Goal: Task Accomplishment & Management: Use online tool/utility

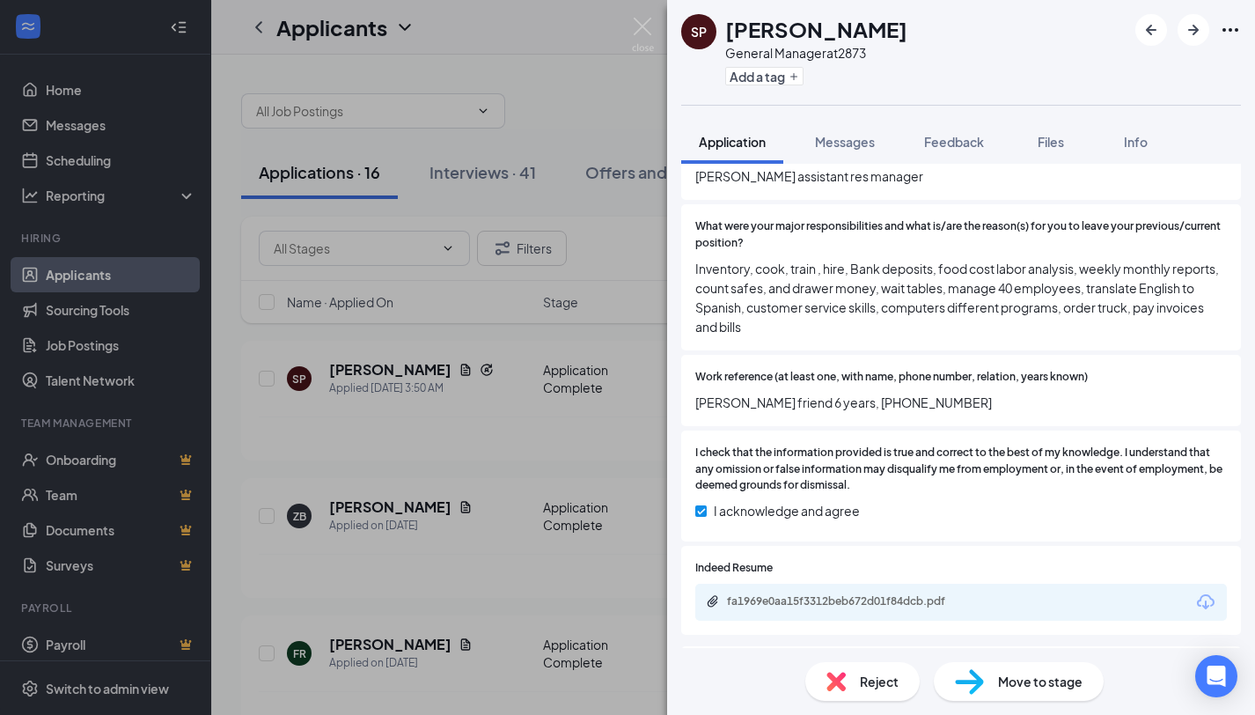
scroll to position [1313, 0]
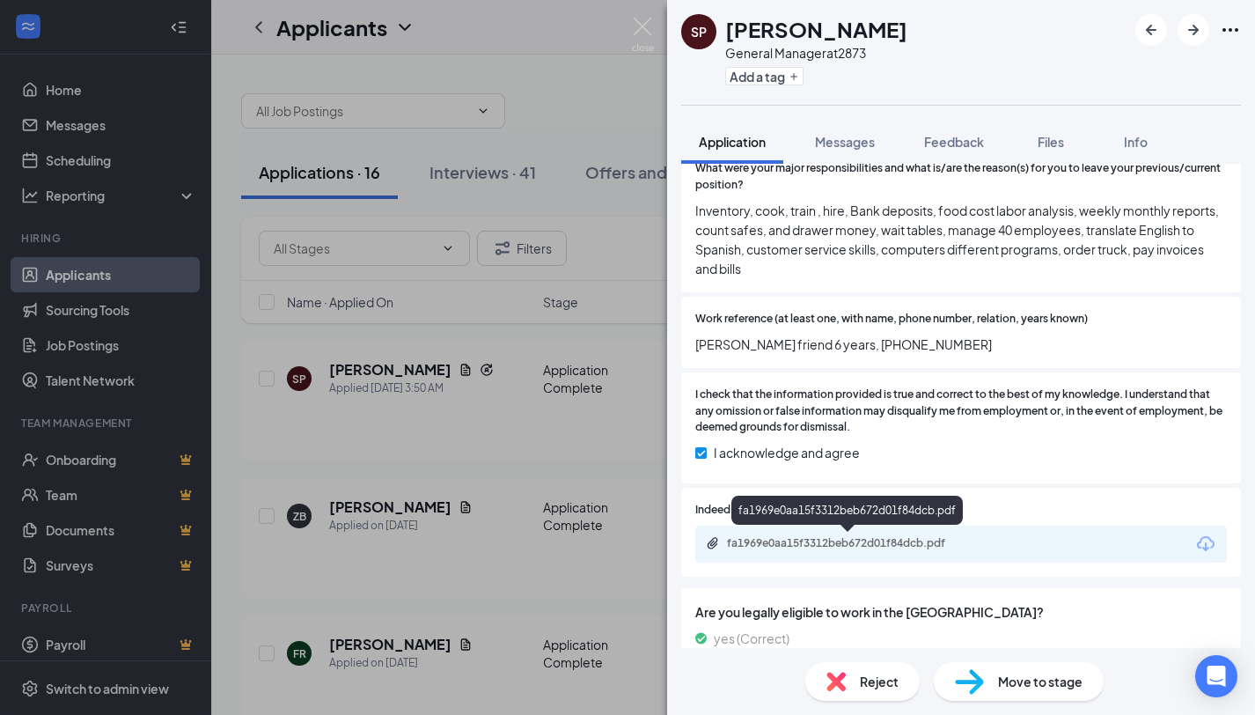
click at [855, 547] on div "fa1969e0aa15f3312beb672d01f84dcb.pdf" at bounding box center [850, 543] width 247 height 14
click at [646, 30] on img at bounding box center [643, 35] width 22 height 34
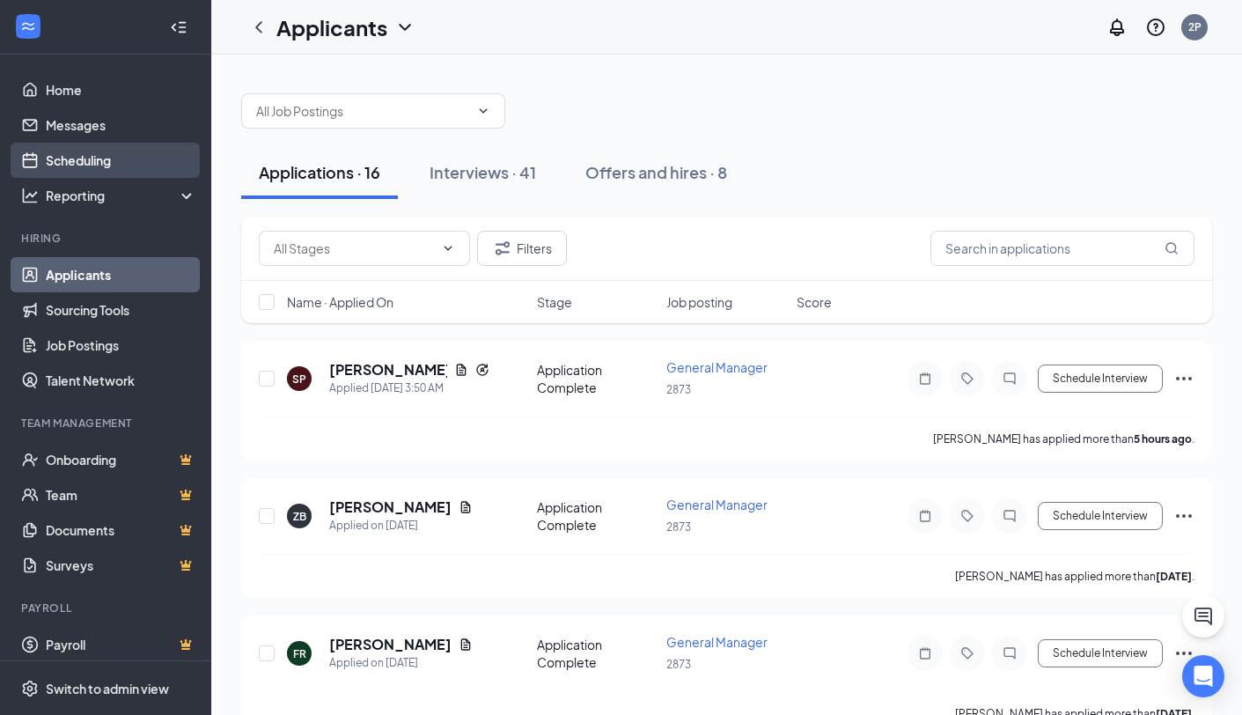
click at [50, 151] on link "Scheduling" at bounding box center [121, 160] width 151 height 35
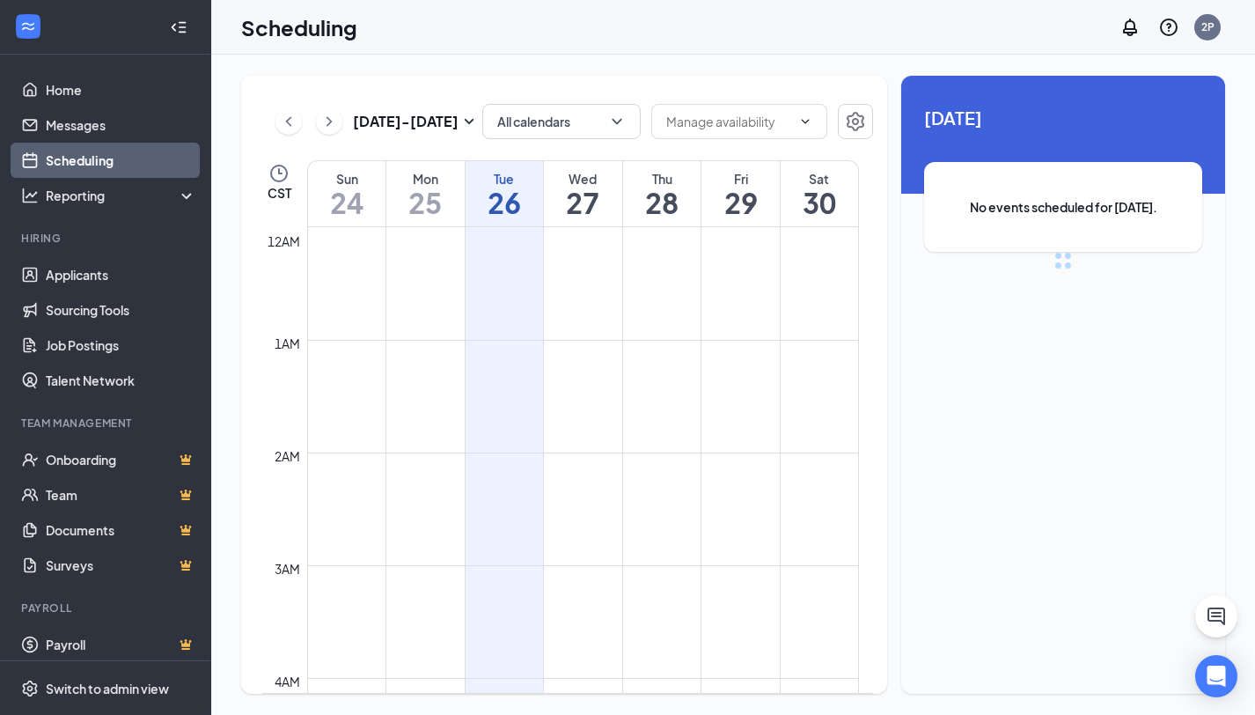
scroll to position [865, 0]
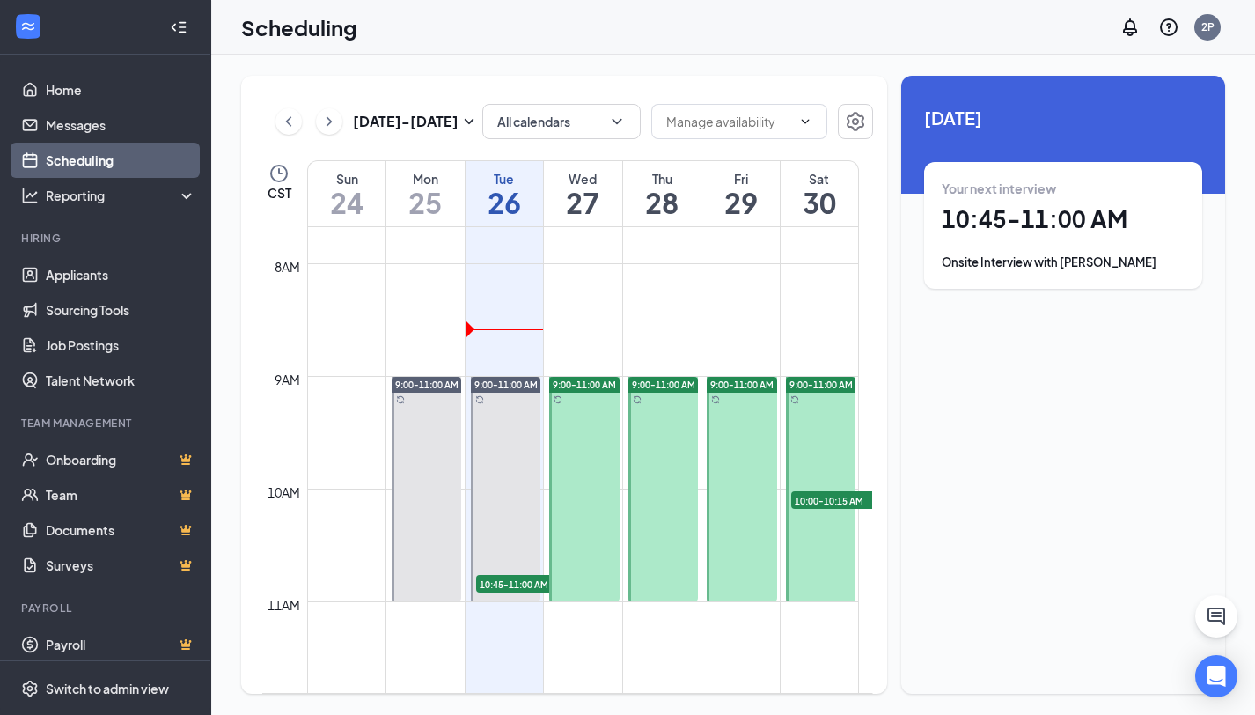
drag, startPoint x: 578, startPoint y: 181, endPoint x: 588, endPoint y: 180, distance: 10.6
click at [578, 181] on div "Wed" at bounding box center [583, 179] width 78 height 18
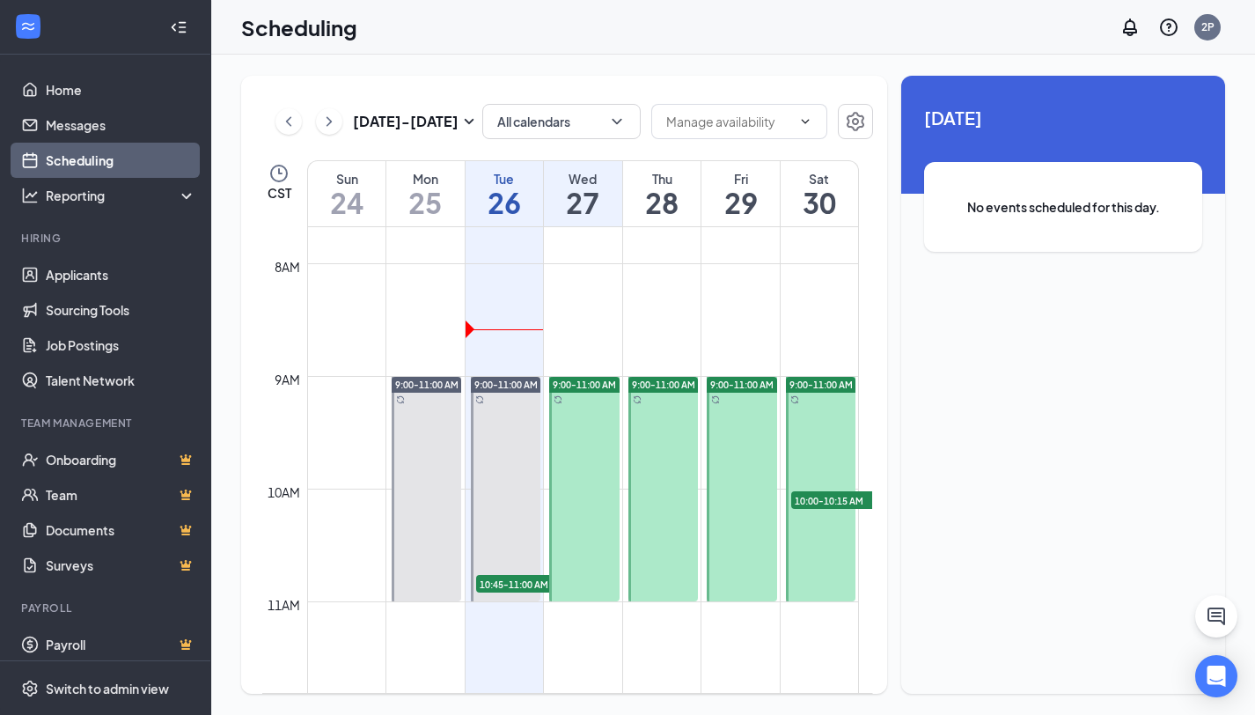
click at [681, 182] on div "Thu" at bounding box center [662, 179] width 78 height 18
click at [747, 180] on div "Fri" at bounding box center [741, 179] width 78 height 18
click at [836, 178] on div "Sat" at bounding box center [819, 179] width 77 height 18
